Goal: Information Seeking & Learning: Learn about a topic

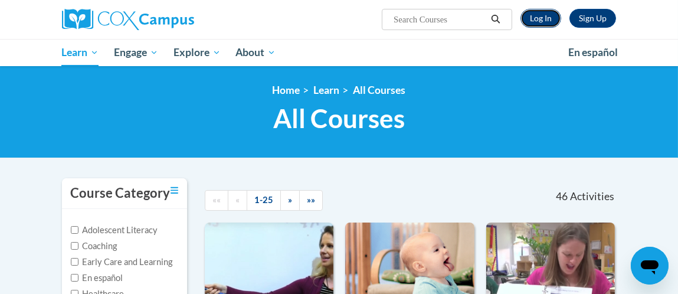
click at [537, 18] on link "Log In" at bounding box center [540, 18] width 41 height 19
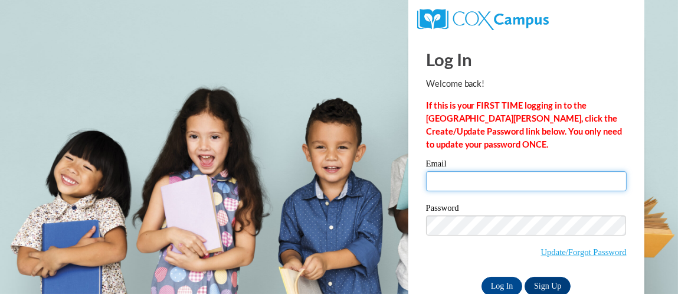
click at [544, 180] on input "Email" at bounding box center [526, 181] width 201 height 20
type input "phillips.royce.l@muscogee.k12.ga.us"
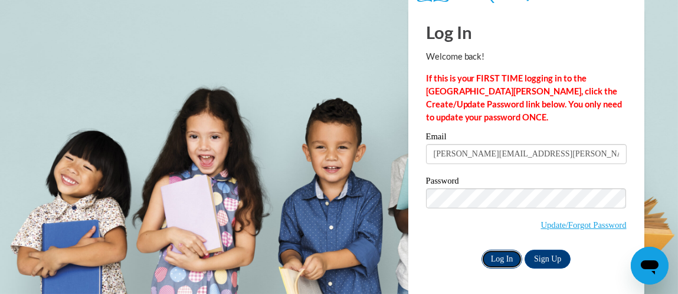
click at [499, 261] on input "Log In" at bounding box center [501, 259] width 41 height 19
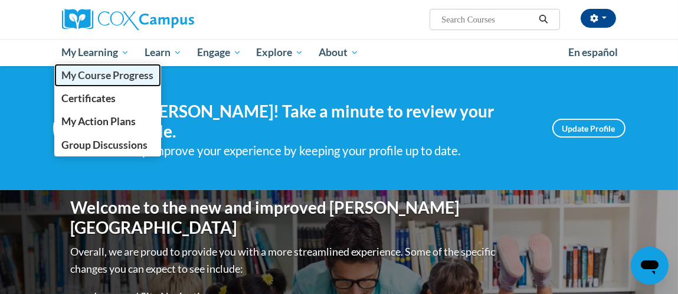
click at [109, 81] on span "My Course Progress" at bounding box center [107, 75] width 92 height 12
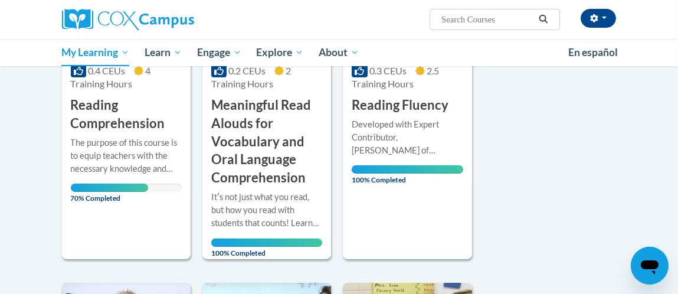
scroll to position [294, 0]
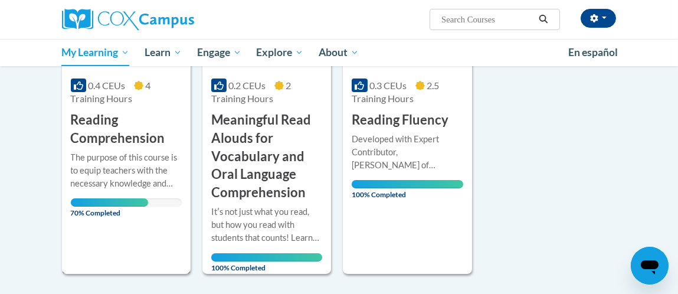
click at [132, 153] on div "The purpose of this course is to equip teachers with the necessary knowledge an…" at bounding box center [126, 170] width 111 height 39
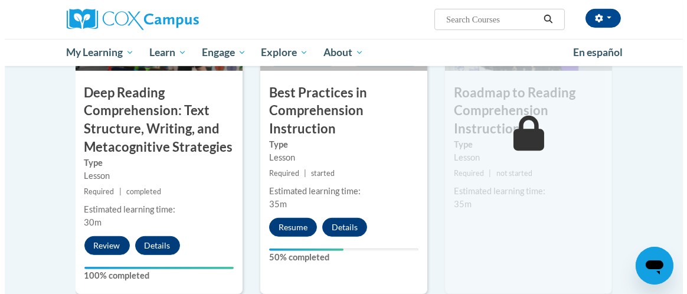
scroll to position [1002, 0]
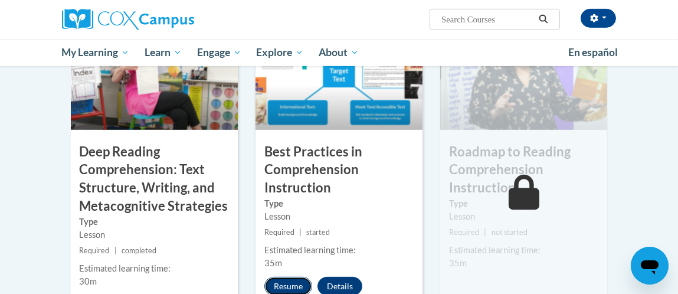
click at [292, 277] on button "Resume" at bounding box center [288, 286] width 48 height 19
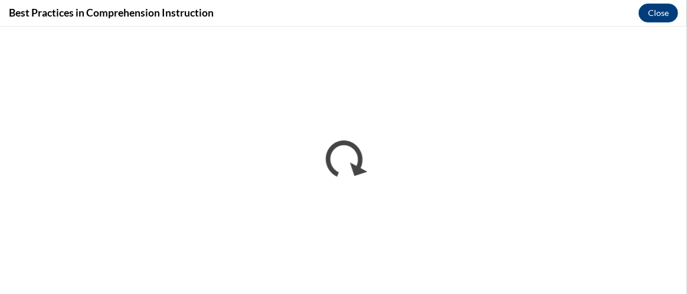
scroll to position [0, 0]
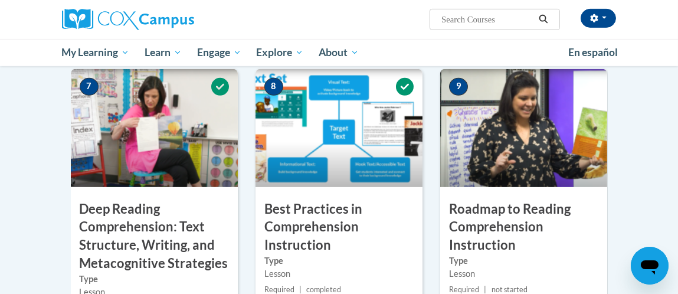
scroll to position [943, 0]
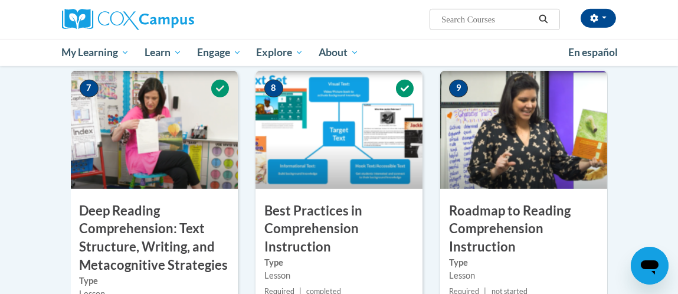
click at [517, 114] on img at bounding box center [523, 130] width 167 height 118
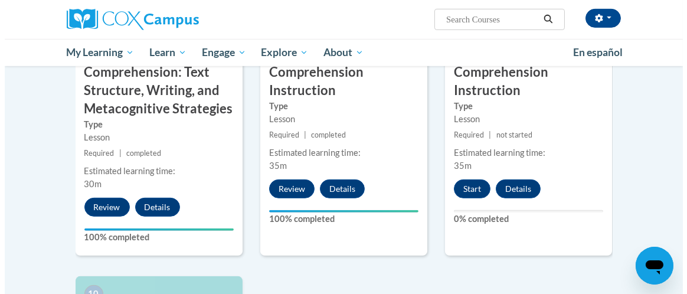
scroll to position [1120, 0]
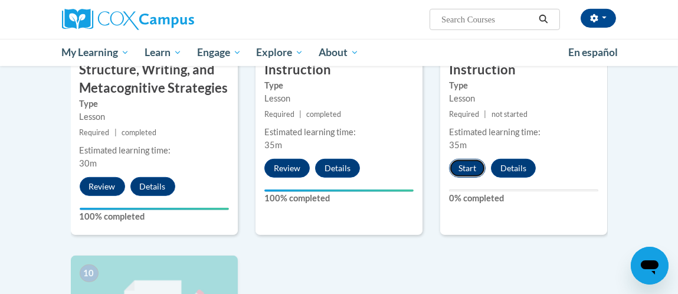
click at [468, 159] on button "Start" at bounding box center [467, 168] width 37 height 19
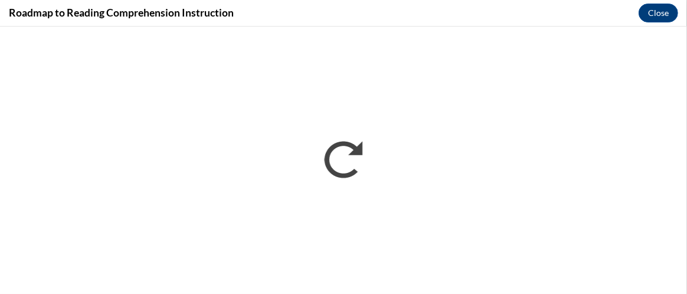
scroll to position [0, 0]
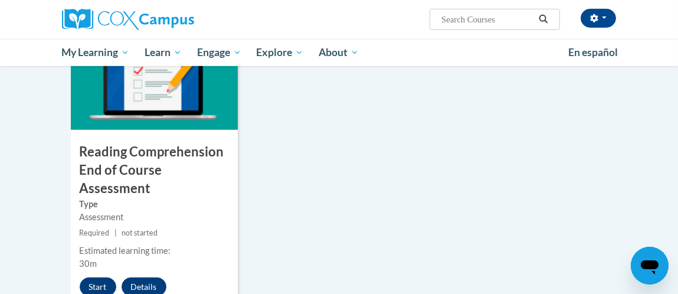
scroll to position [1297, 0]
